Goal: Check status: Check status

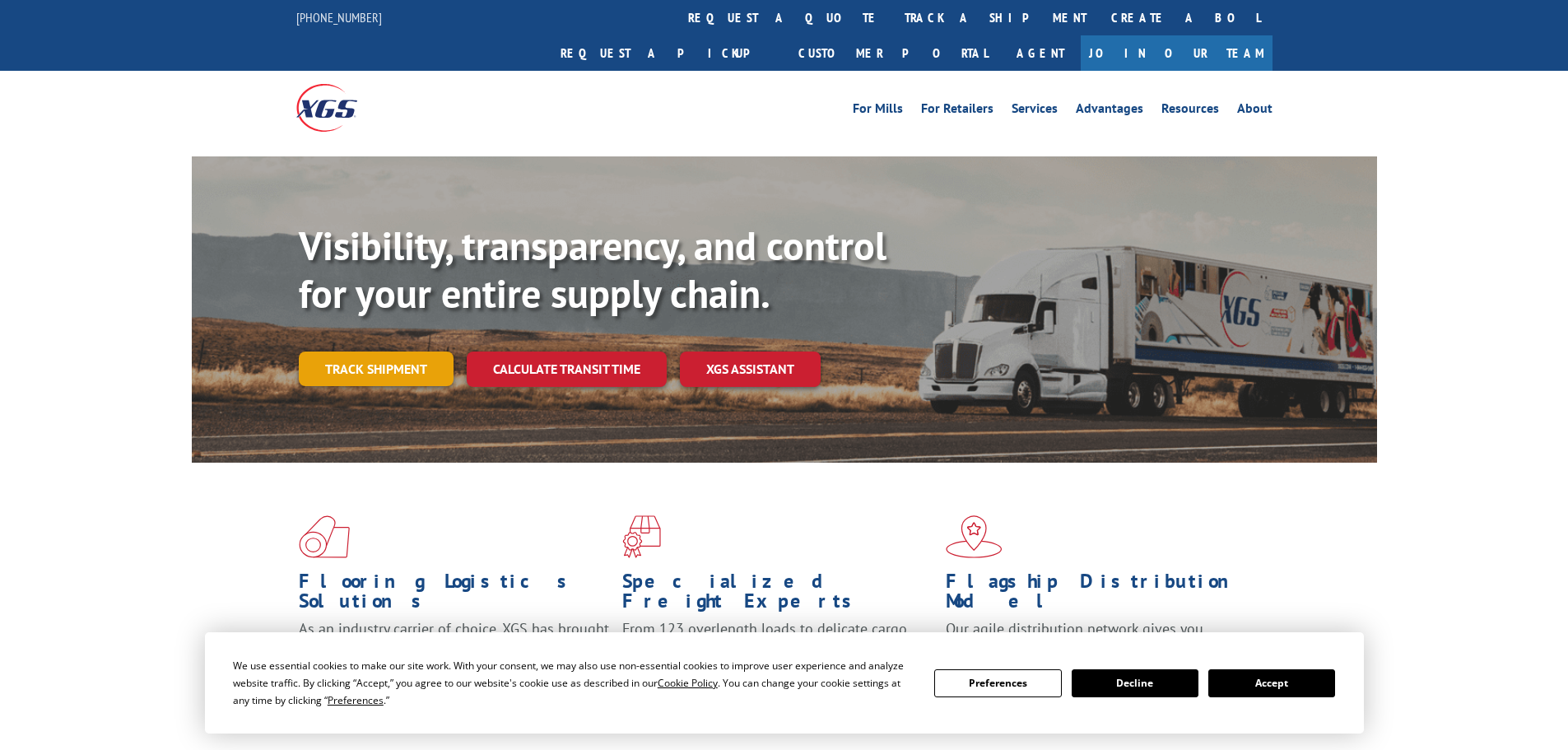
click at [427, 352] on link "Track shipment" at bounding box center [376, 369] width 154 height 34
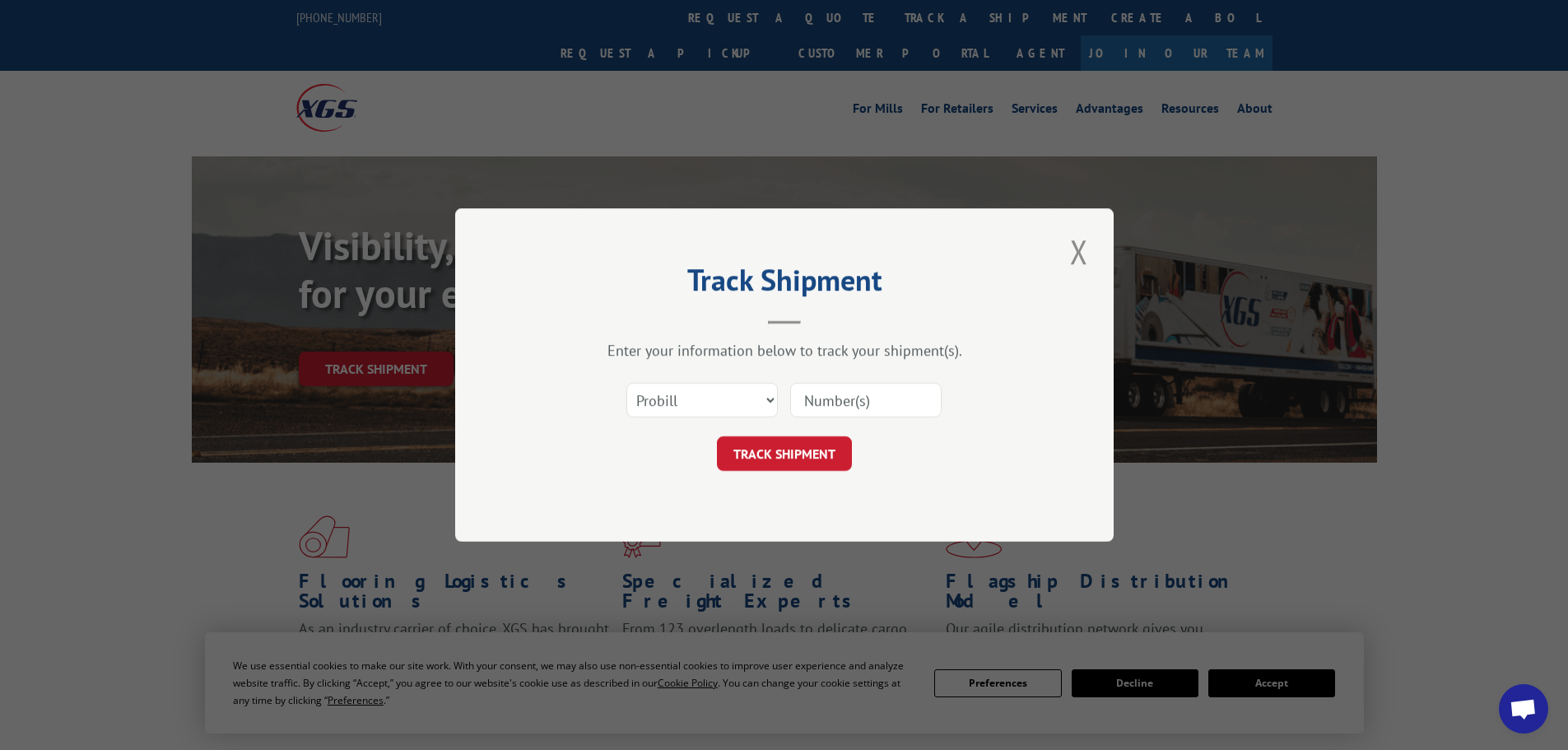
click at [839, 402] on input at bounding box center [866, 400] width 151 height 34
paste input "15983430"
type input "15983430"
click at [795, 446] on button "TRACK SHIPMENT" at bounding box center [784, 453] width 135 height 34
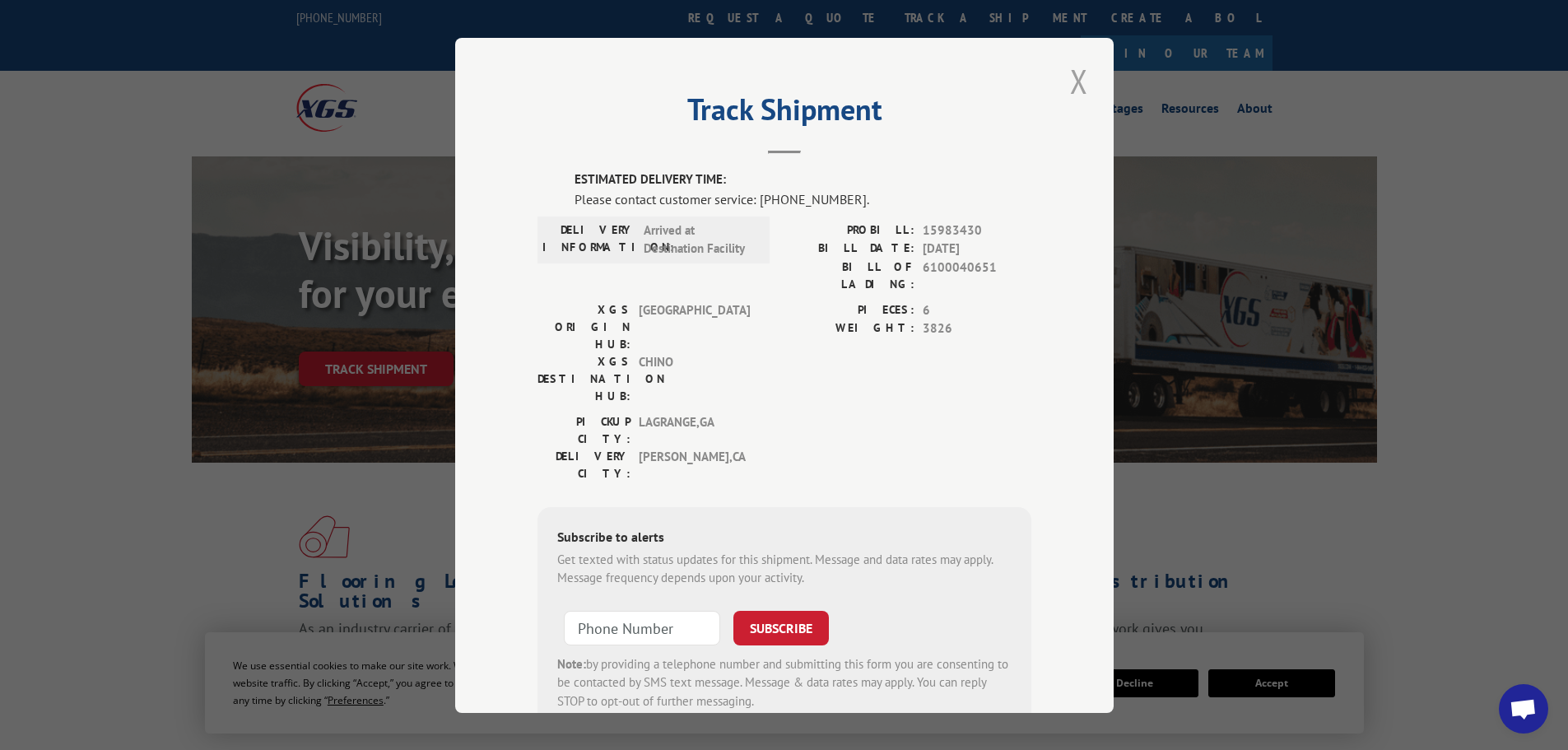
click at [1065, 80] on button "Close modal" at bounding box center [1079, 81] width 28 height 45
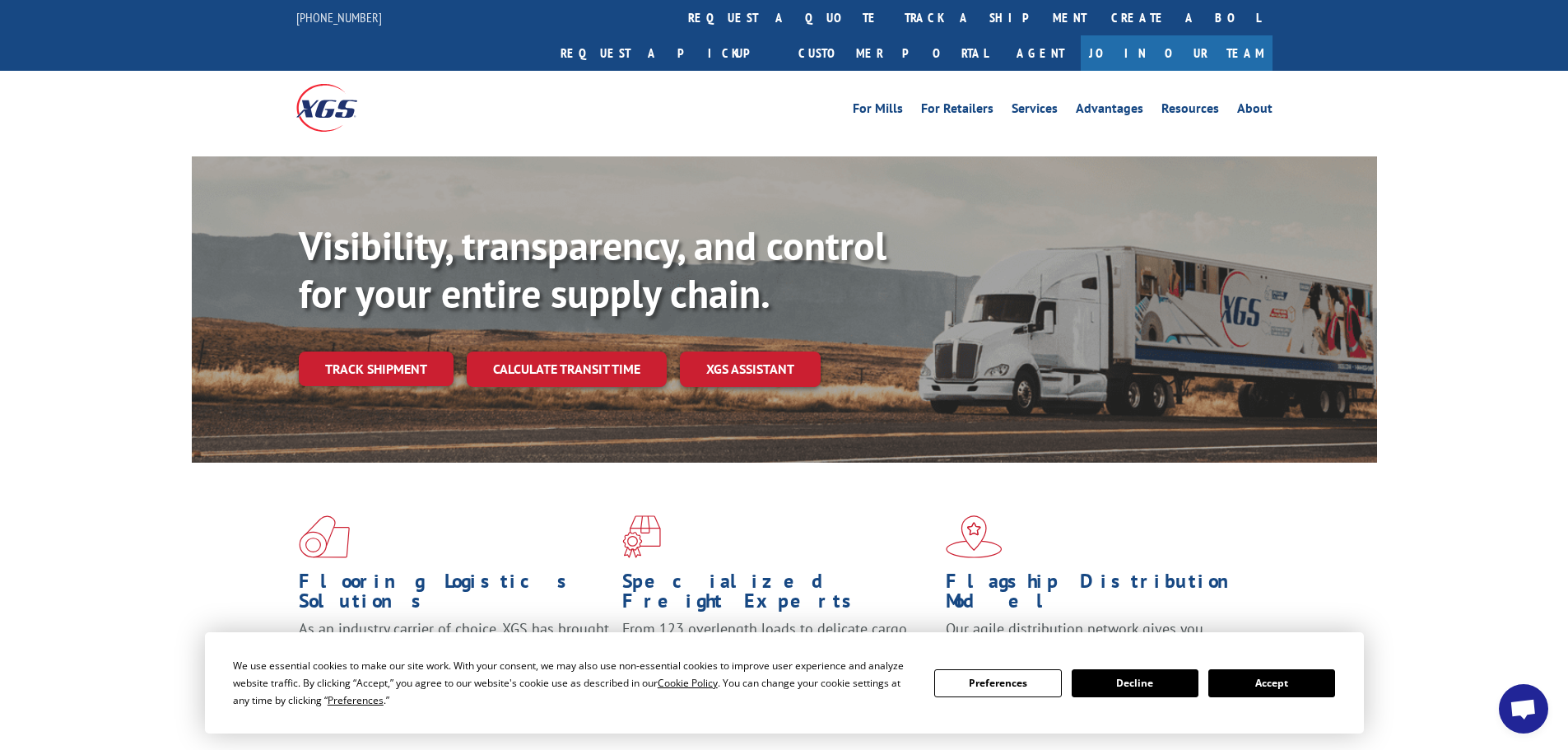
click at [1268, 686] on button "Accept" at bounding box center [1272, 683] width 127 height 28
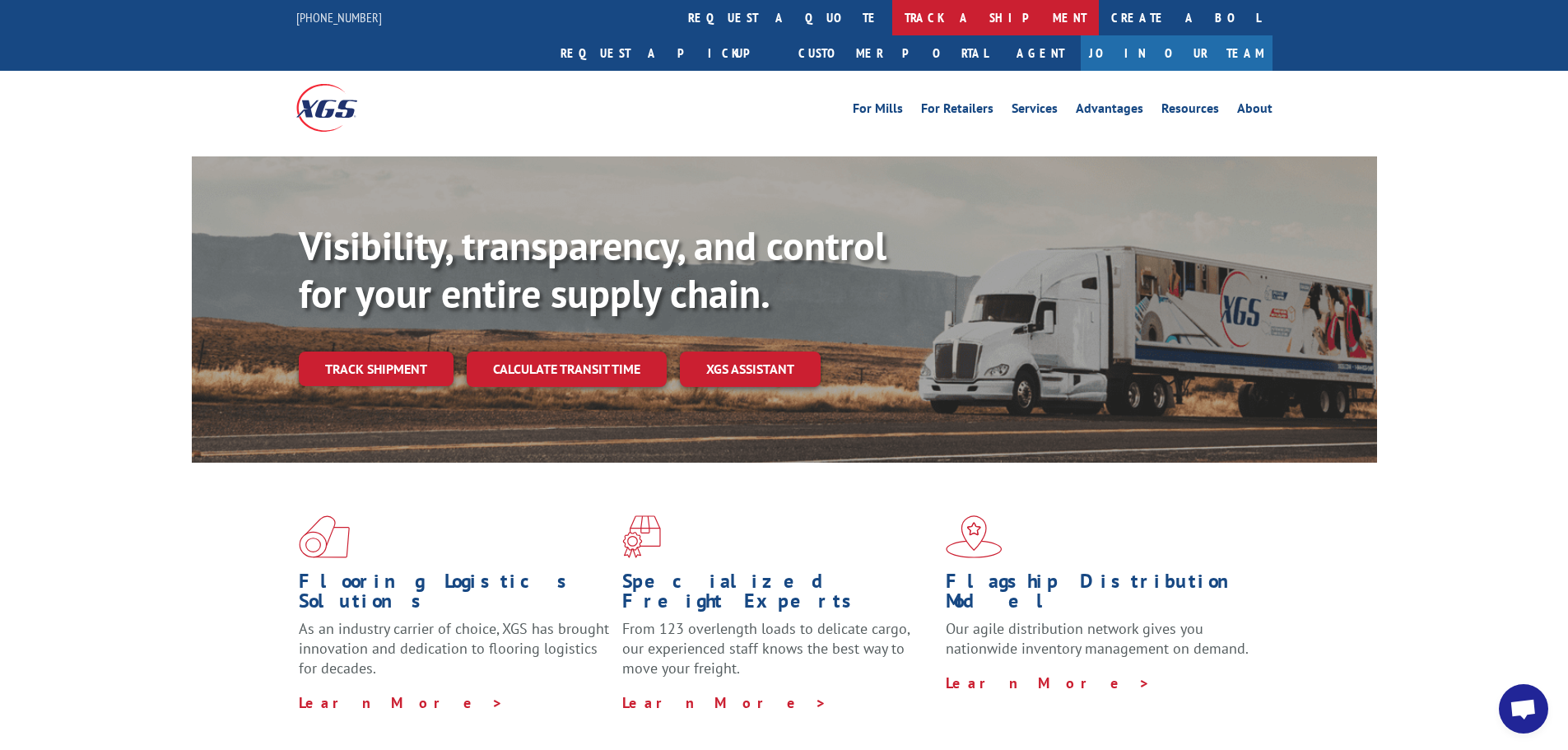
click at [893, 19] on link "track a shipment" at bounding box center [996, 17] width 207 height 35
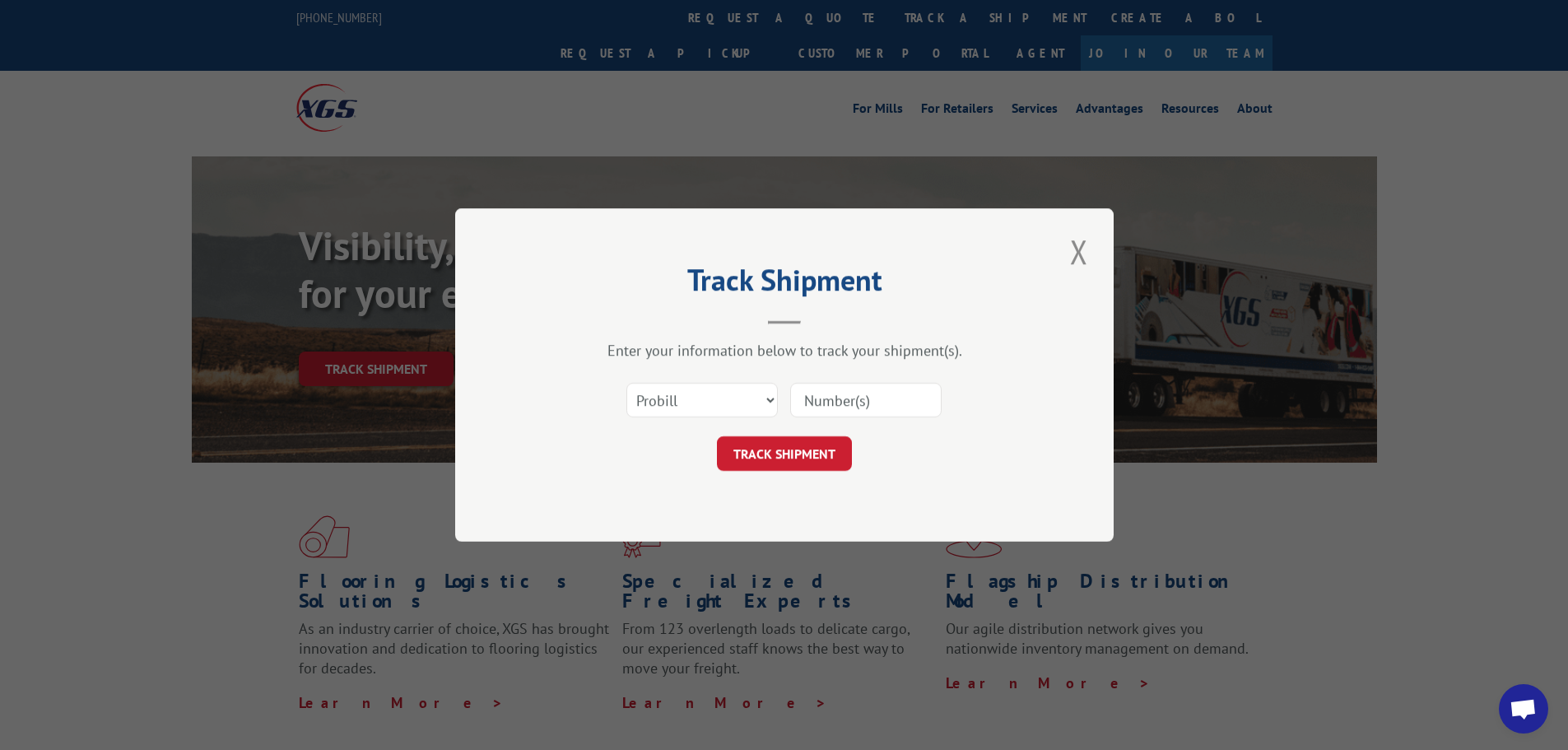
click at [826, 401] on input at bounding box center [866, 400] width 151 height 34
paste input "6100040651"
type input "6100040651"
click at [707, 394] on select "Select category... Probill BOL PO" at bounding box center [702, 400] width 151 height 34
select select "bol"
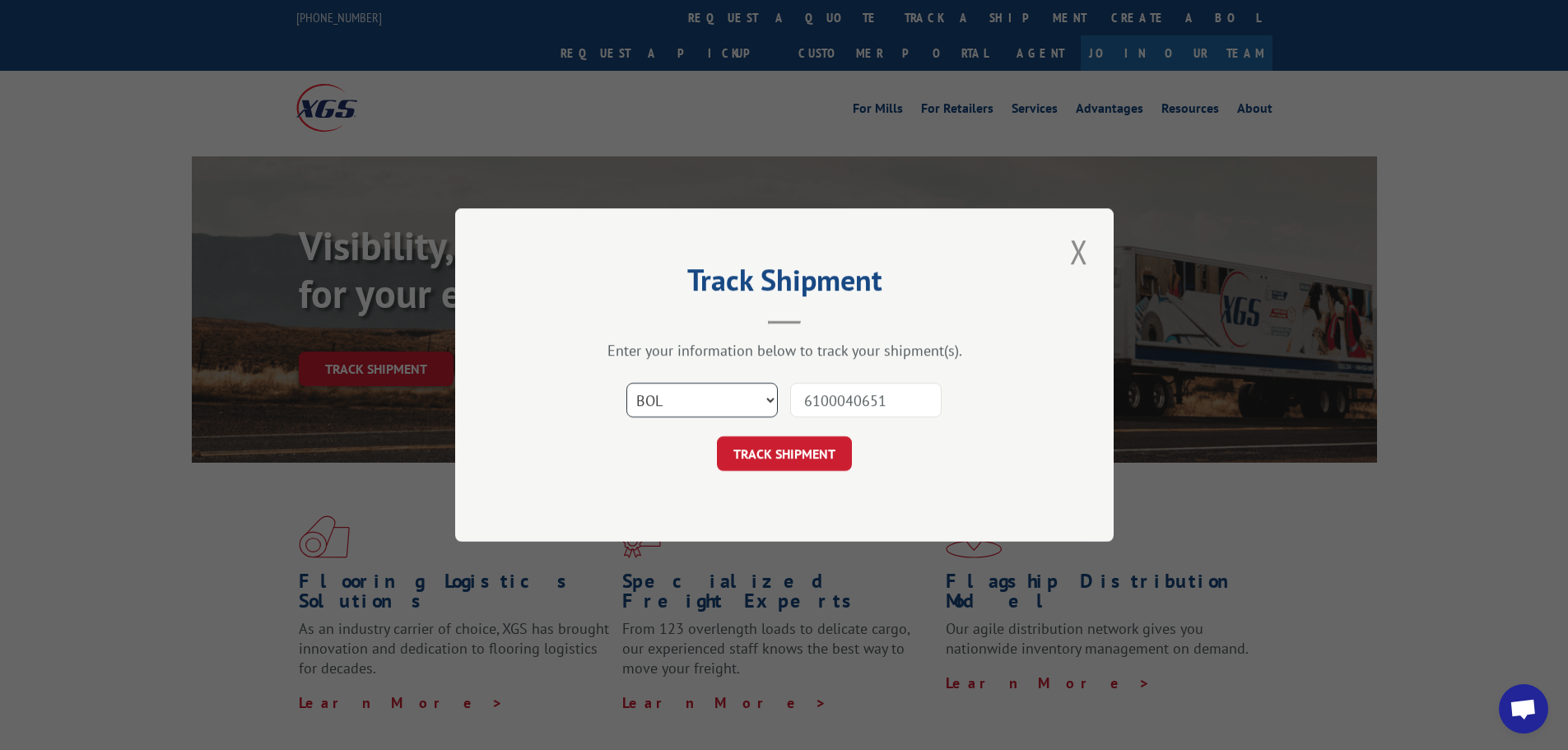
click at [627, 383] on select "Select category... Probill BOL PO" at bounding box center [702, 400] width 151 height 34
click at [808, 461] on button "TRACK SHIPMENT" at bounding box center [784, 453] width 135 height 34
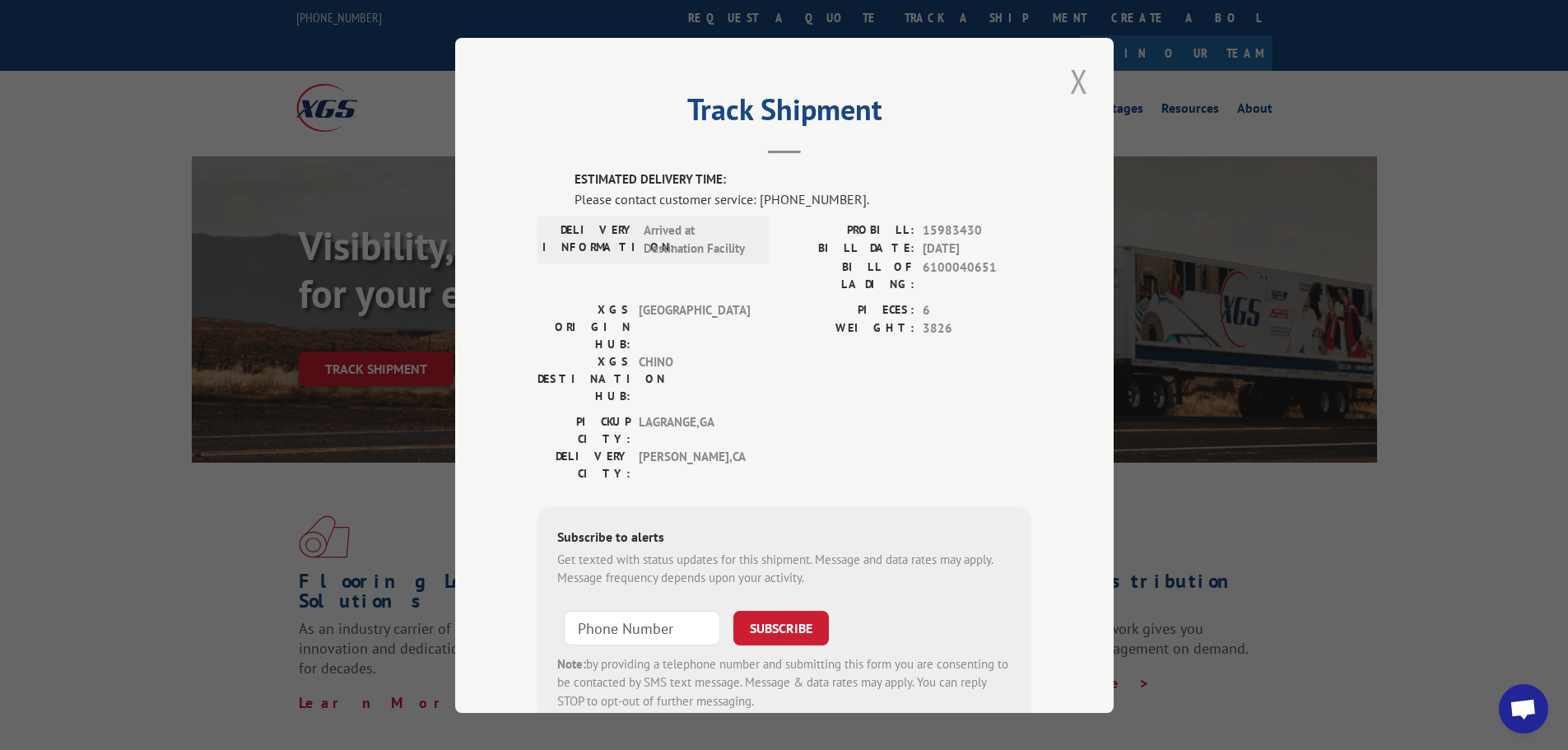
click at [1065, 81] on button "Close modal" at bounding box center [1079, 81] width 28 height 45
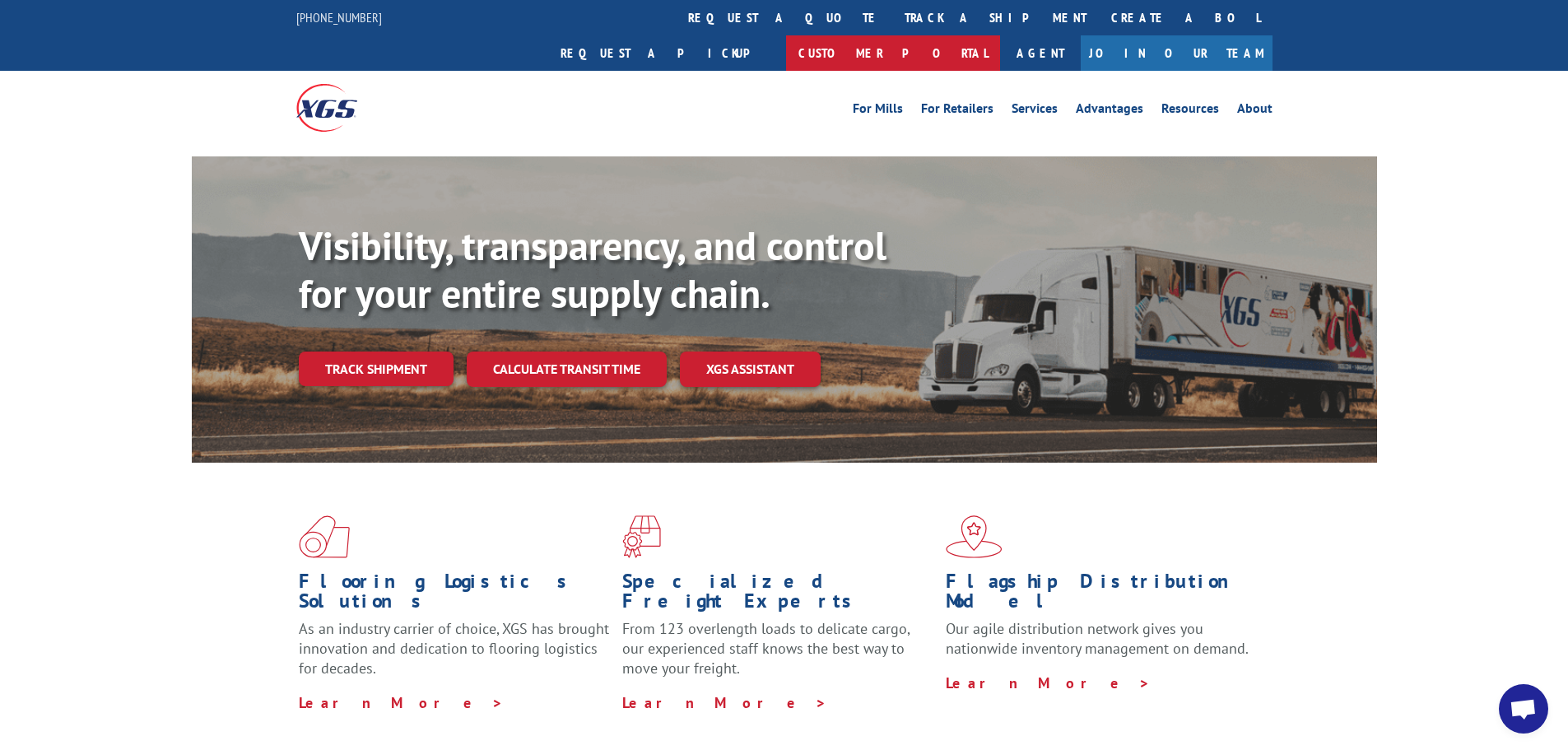
click at [1000, 35] on link "Customer Portal" at bounding box center [893, 52] width 214 height 35
